Goal: Transaction & Acquisition: Purchase product/service

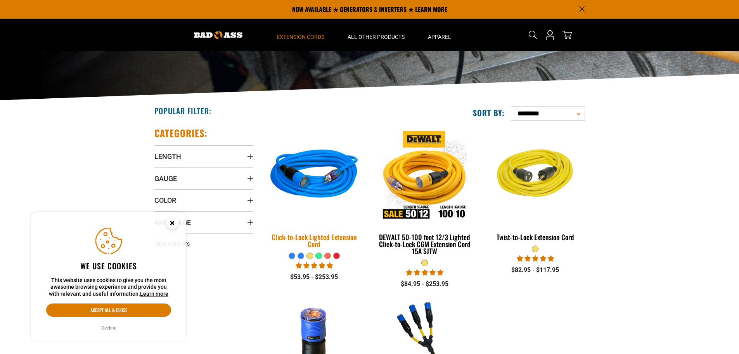
scroll to position [78, 0]
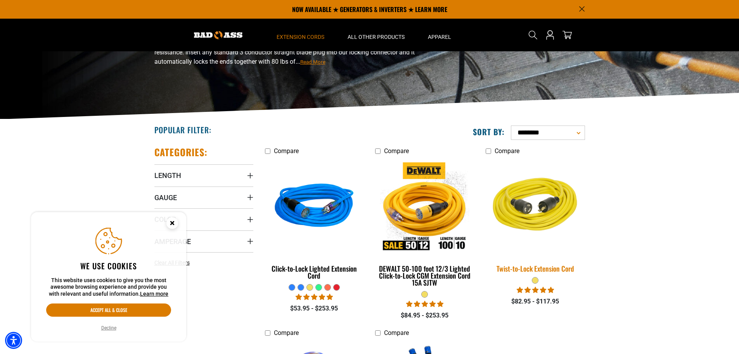
click at [537, 267] on div "Twist-to-Lock Extension Cord" at bounding box center [535, 268] width 99 height 7
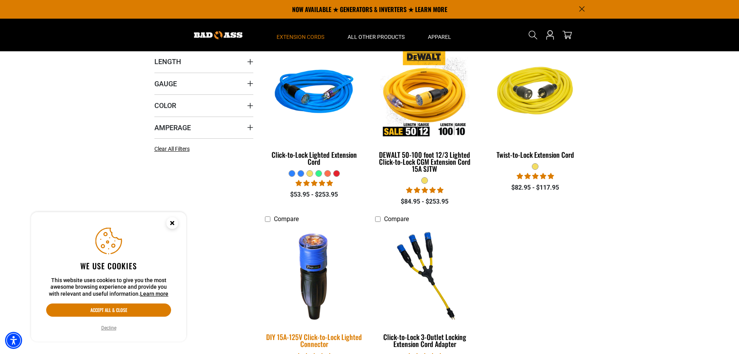
scroll to position [155, 0]
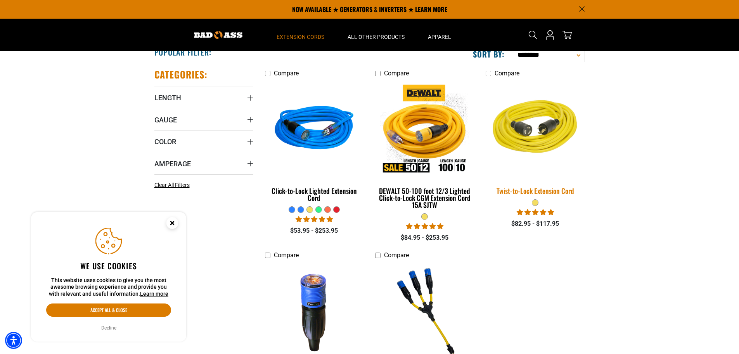
click at [531, 191] on div "Twist-to-Lock Extension Cord" at bounding box center [535, 190] width 99 height 7
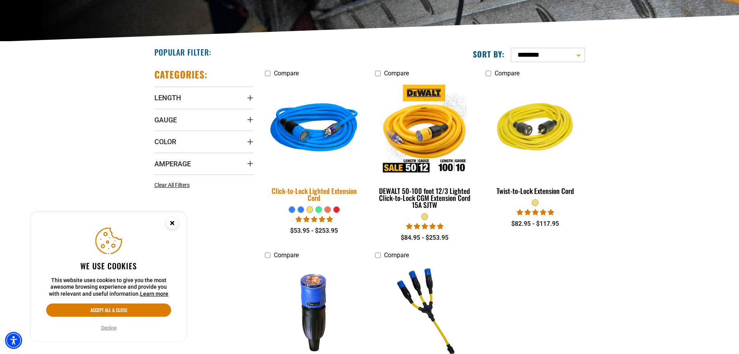
click at [315, 192] on div "Click-to-Lock Lighted Extension Cord" at bounding box center [314, 194] width 99 height 14
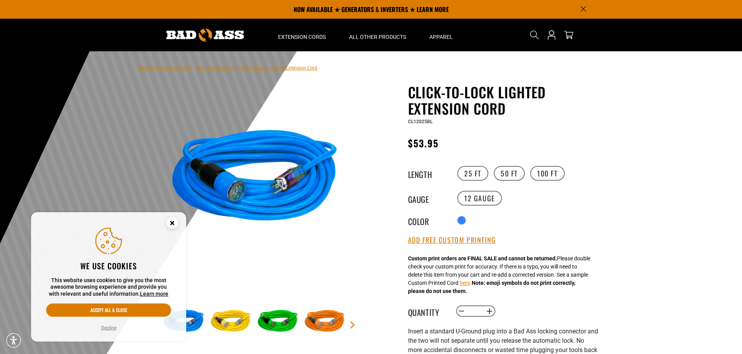
click at [236, 188] on img at bounding box center [254, 178] width 187 height 187
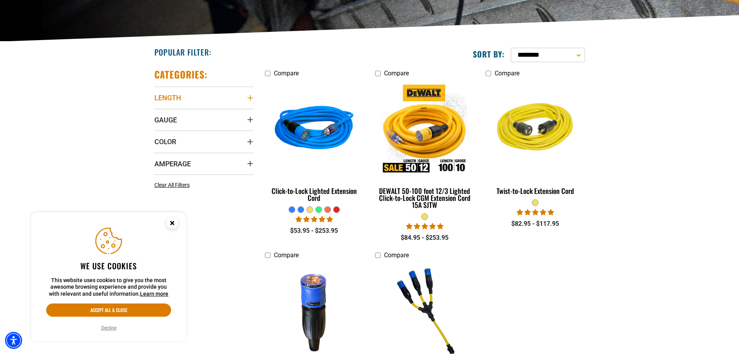
click at [251, 101] on icon "Length" at bounding box center [250, 98] width 6 height 6
click at [171, 116] on span "25 FT (1)" at bounding box center [175, 113] width 22 height 5
